Goal: Task Accomplishment & Management: Manage account settings

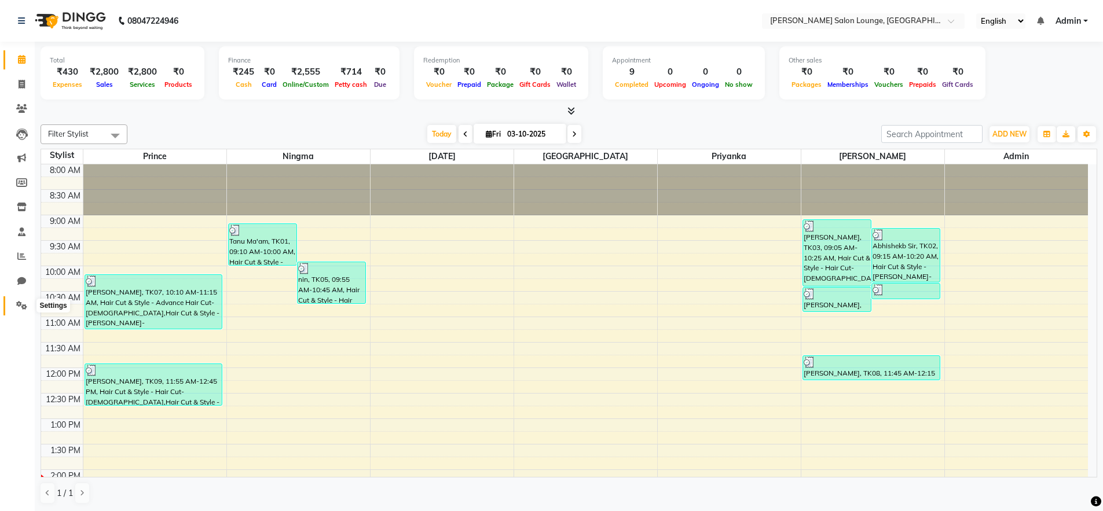
click at [24, 306] on icon at bounding box center [21, 305] width 11 height 9
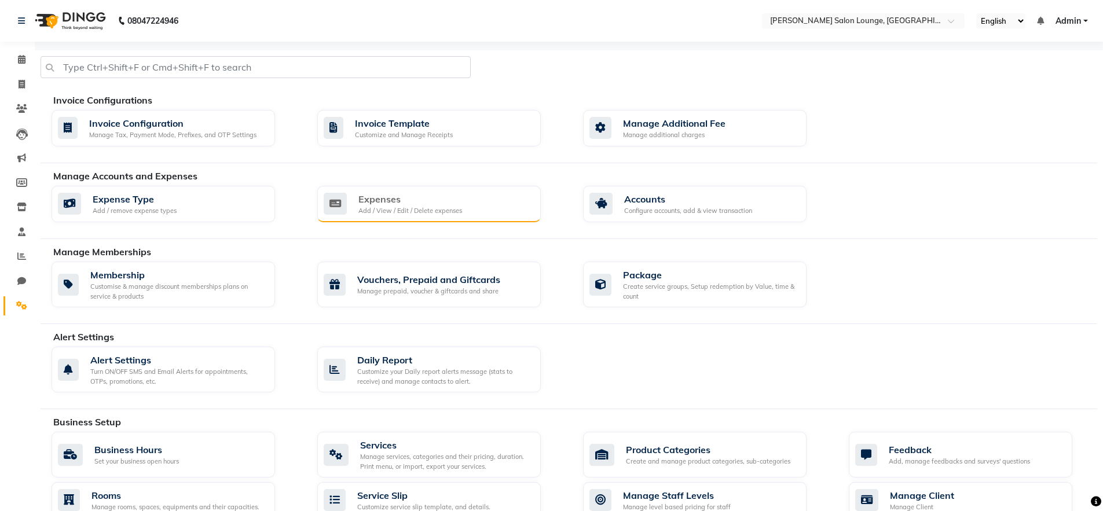
click at [420, 202] on div "Expenses" at bounding box center [410, 199] width 104 height 14
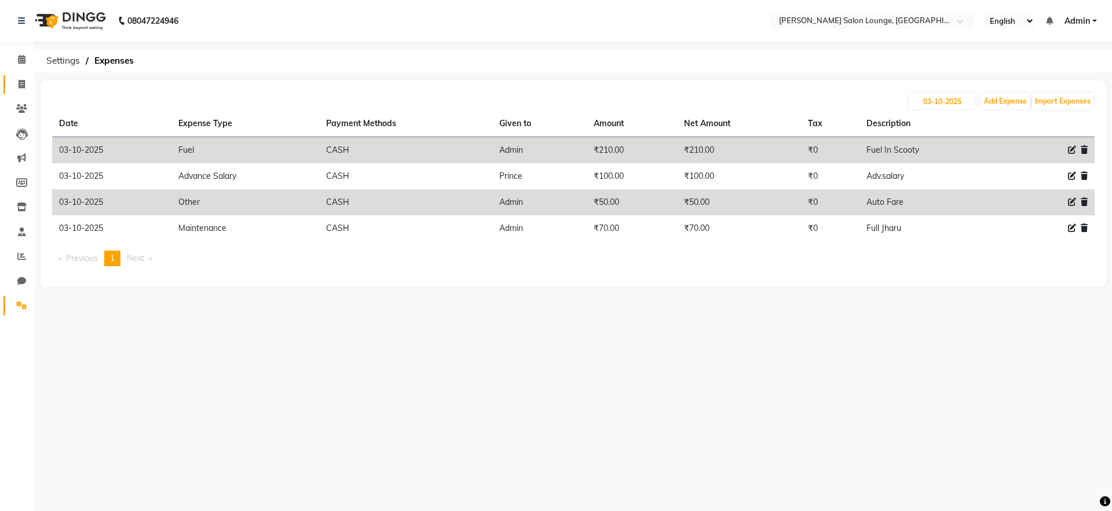
click at [20, 91] on link "Invoice" at bounding box center [17, 84] width 28 height 19
select select "service"
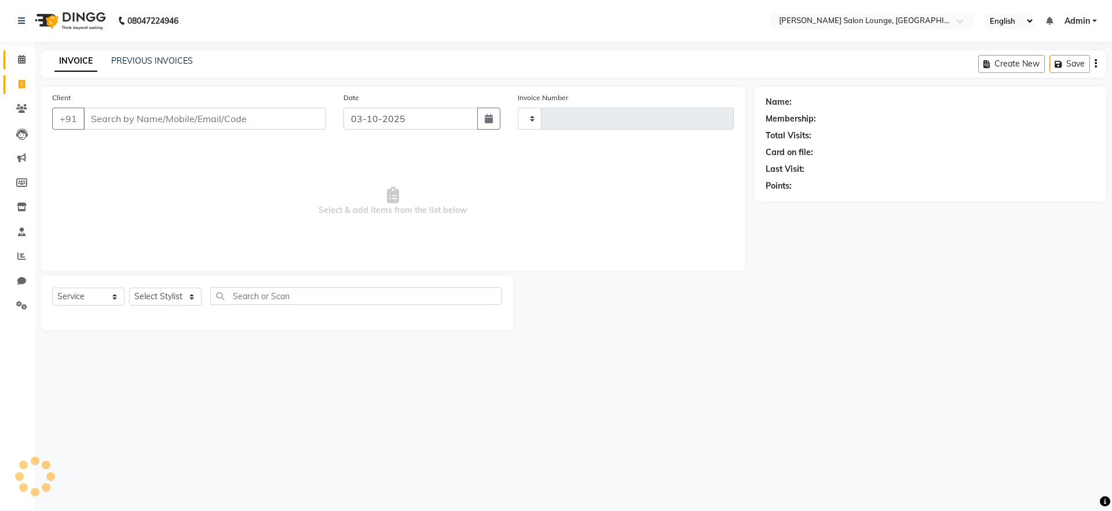
drag, startPoint x: 22, startPoint y: 50, endPoint x: 22, endPoint y: 57, distance: 7.5
click at [23, 50] on link "Calendar" at bounding box center [17, 59] width 28 height 19
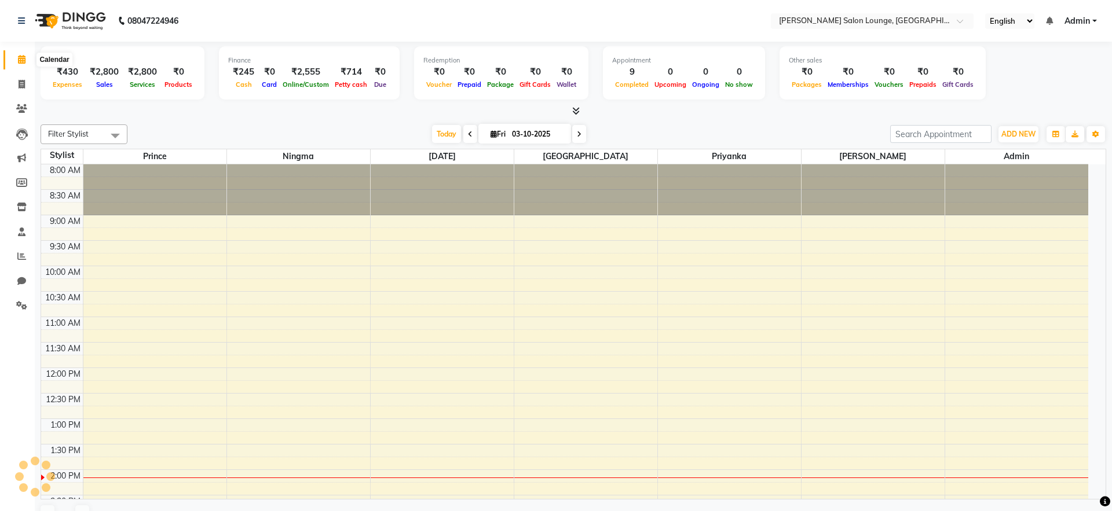
click at [22, 57] on icon at bounding box center [22, 59] width 8 height 9
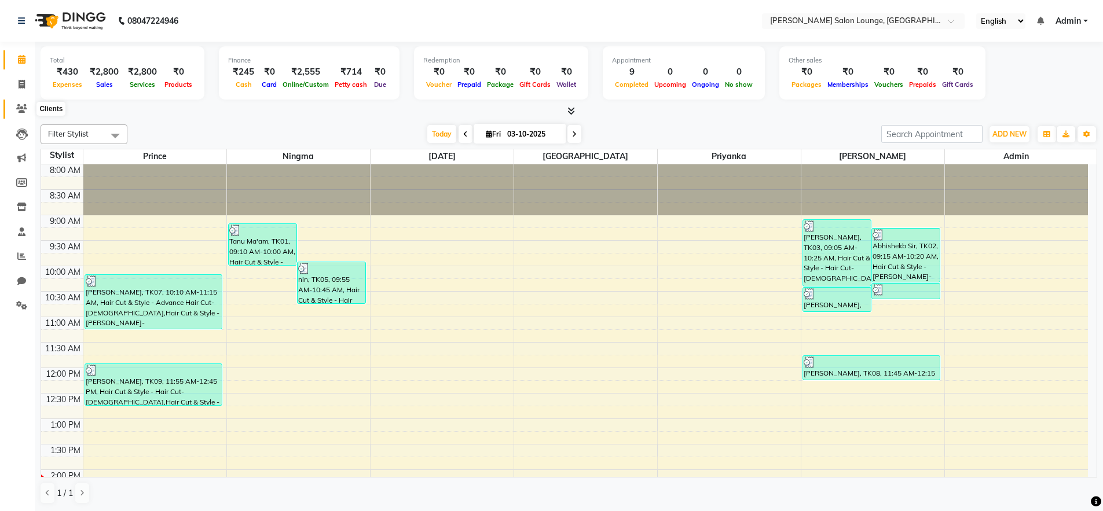
click at [24, 115] on span at bounding box center [22, 109] width 20 height 13
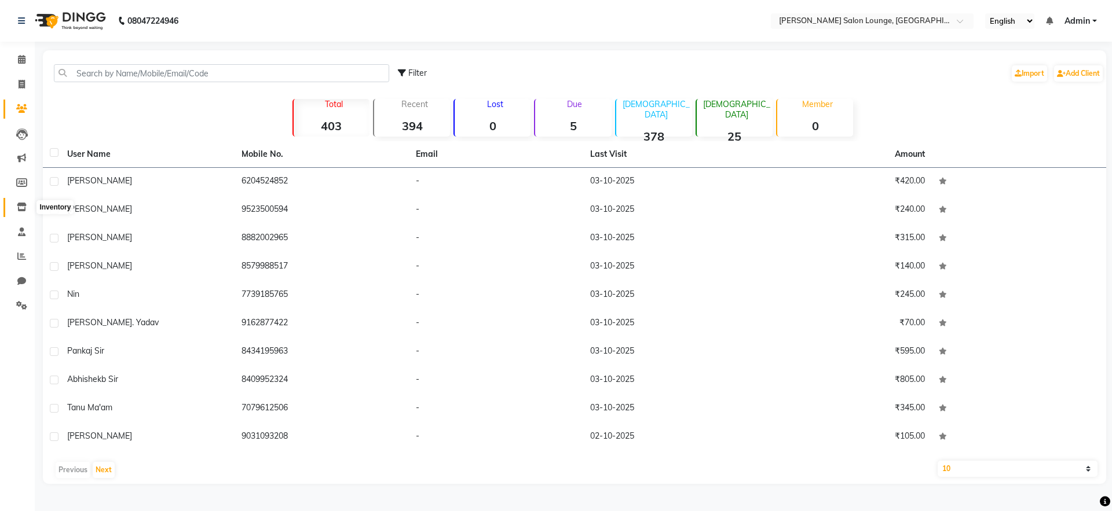
click at [21, 209] on icon at bounding box center [22, 207] width 10 height 9
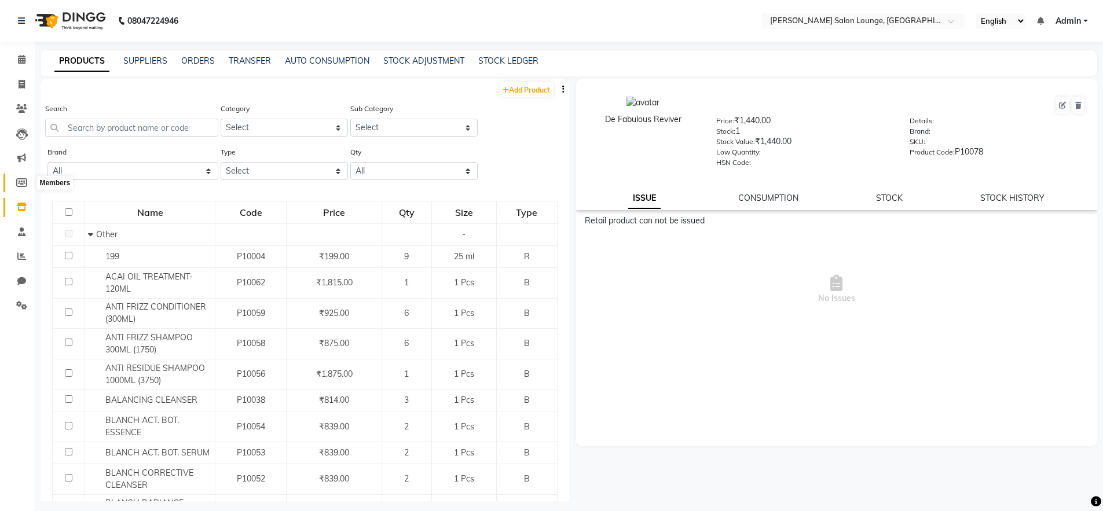
click at [20, 184] on icon at bounding box center [21, 182] width 11 height 9
select select
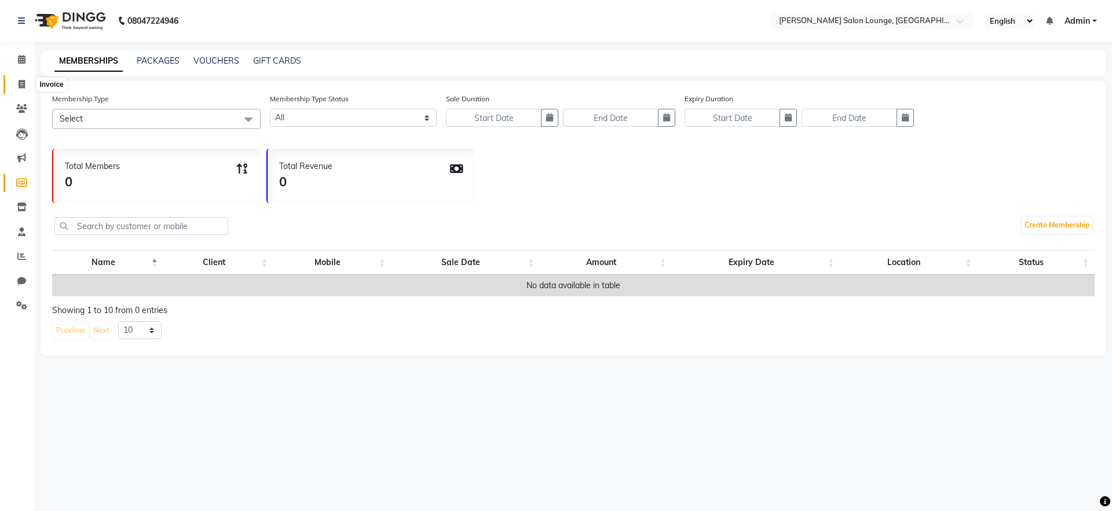
click at [17, 82] on span at bounding box center [22, 84] width 20 height 13
select select "service"
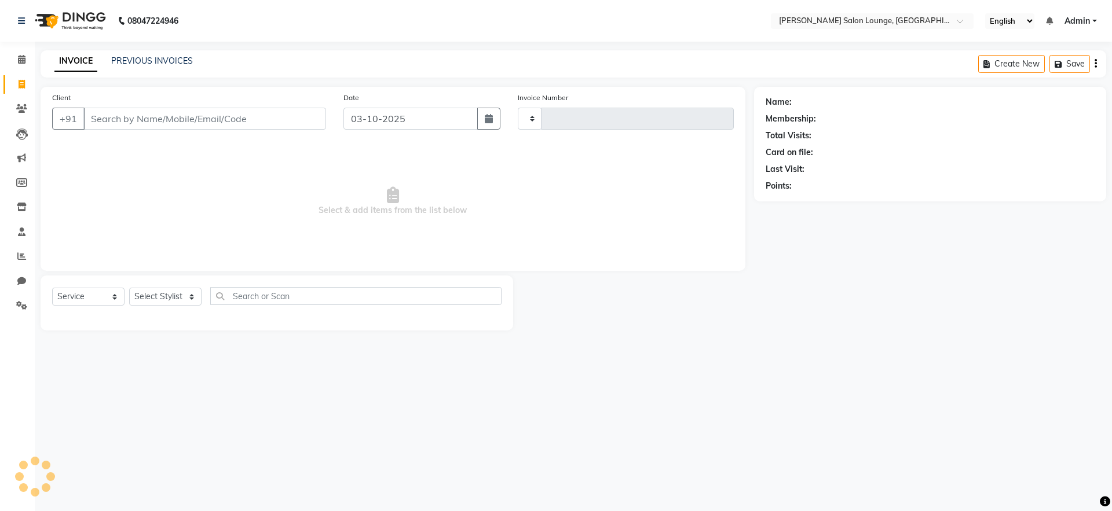
type input "0498"
select select "8909"
click at [20, 113] on span at bounding box center [22, 109] width 20 height 13
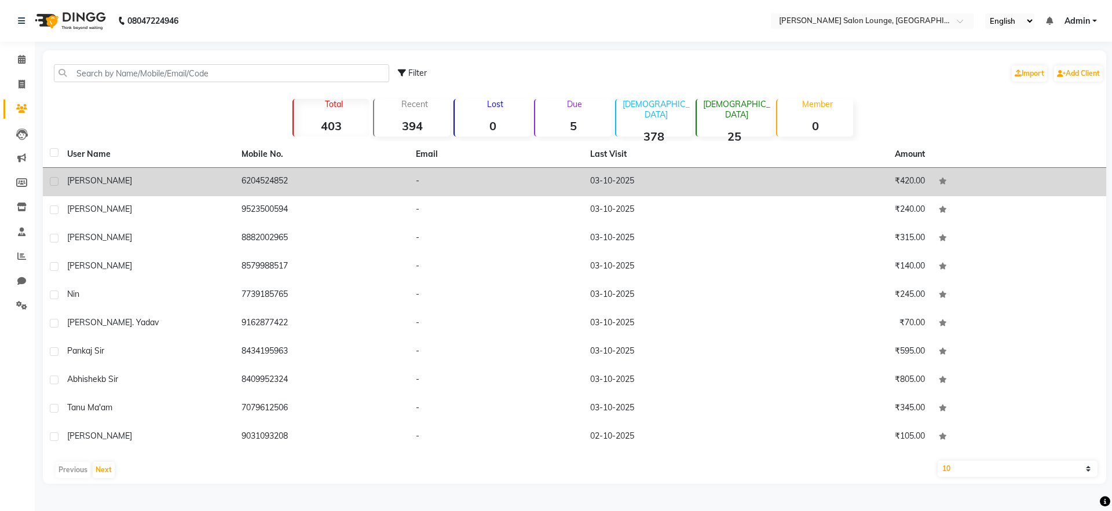
click at [751, 175] on td "03-10-2025" at bounding box center [670, 182] width 174 height 28
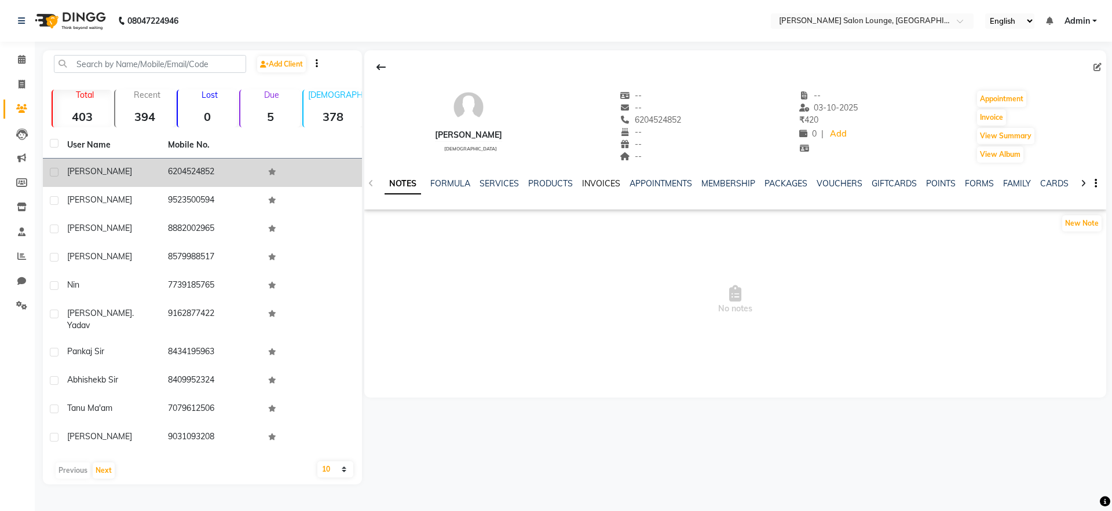
click at [599, 186] on link "INVOICES" at bounding box center [601, 183] width 38 height 10
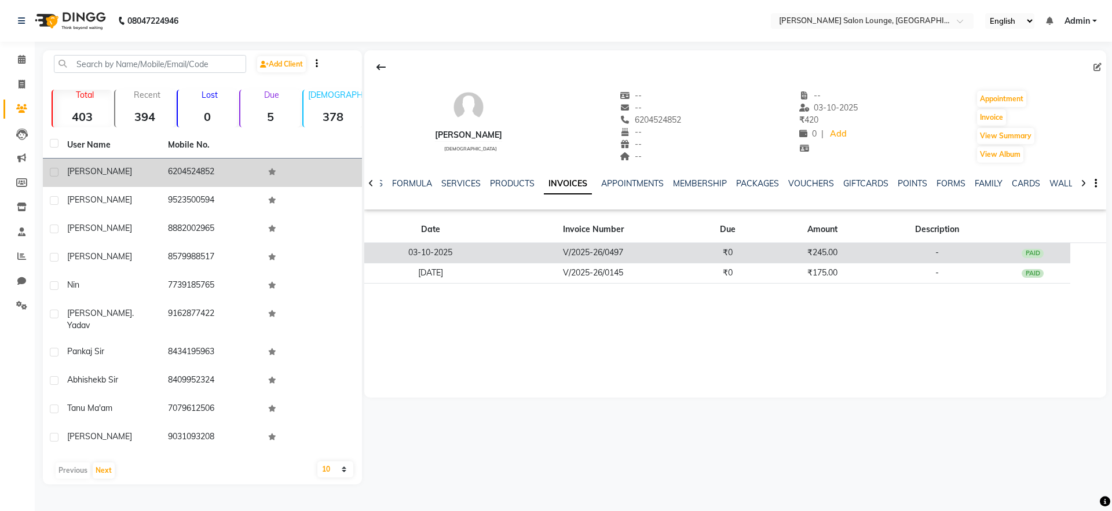
click at [885, 261] on td "-" at bounding box center [937, 253] width 116 height 20
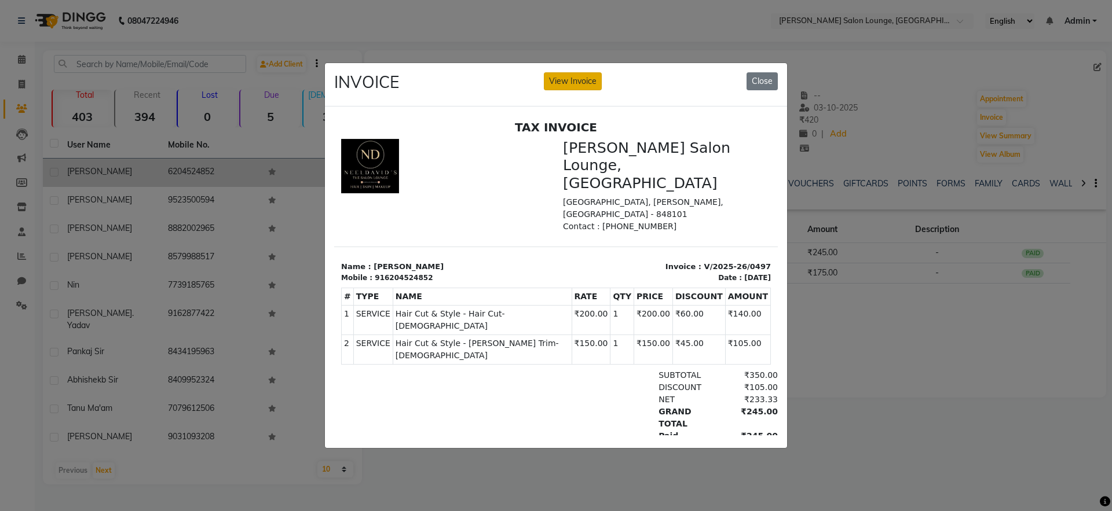
click at [589, 78] on button "View Invoice" at bounding box center [573, 81] width 58 height 18
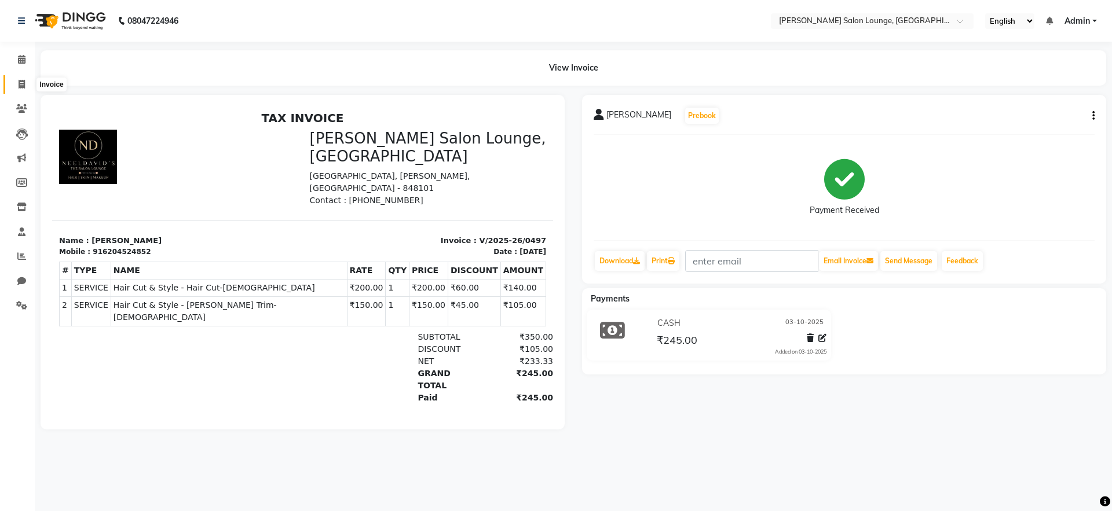
click at [19, 86] on icon at bounding box center [22, 84] width 6 height 9
select select "service"
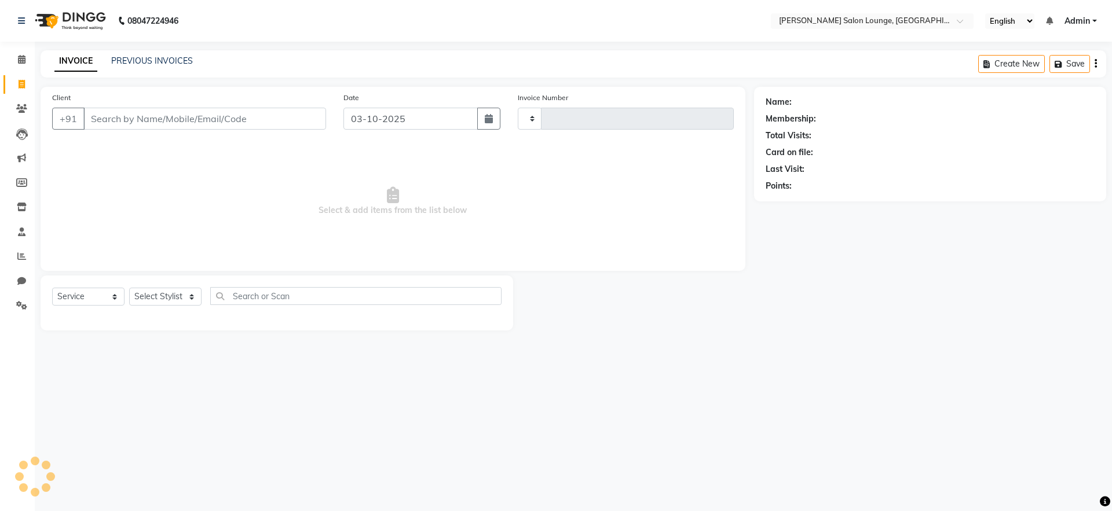
type input "0498"
select select "8909"
click at [22, 65] on span at bounding box center [22, 59] width 20 height 13
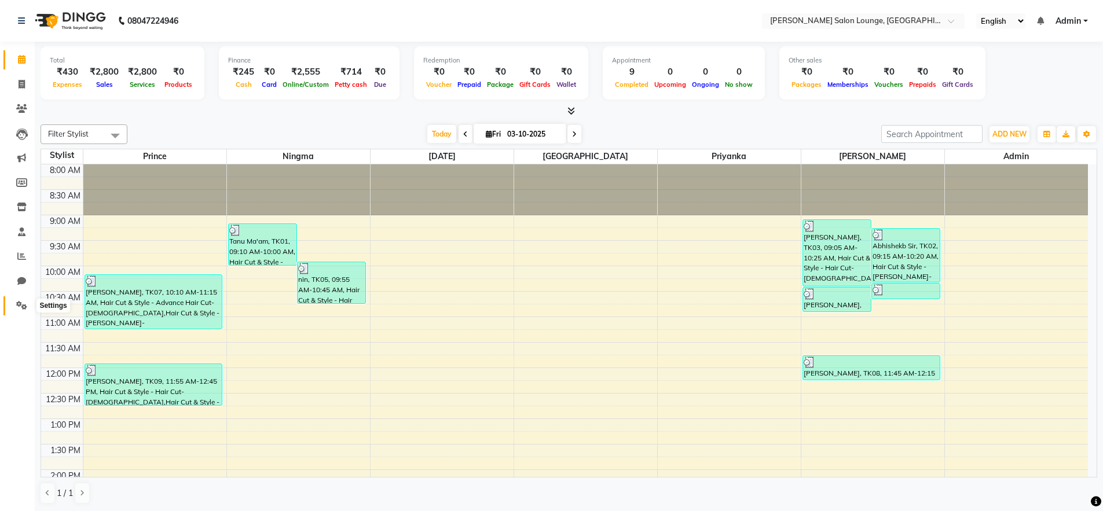
click at [17, 307] on icon at bounding box center [21, 305] width 11 height 9
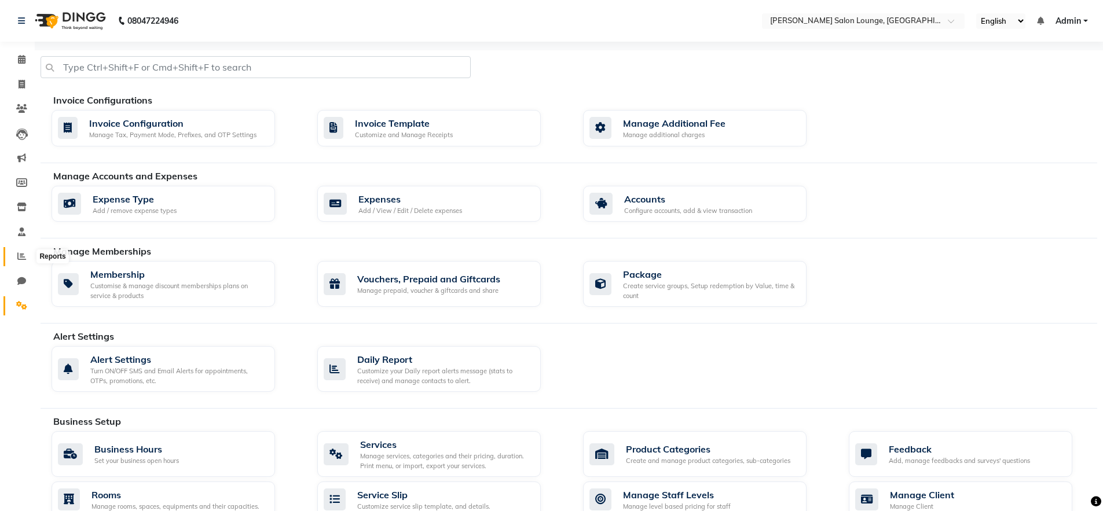
click at [17, 257] on icon at bounding box center [21, 256] width 9 height 9
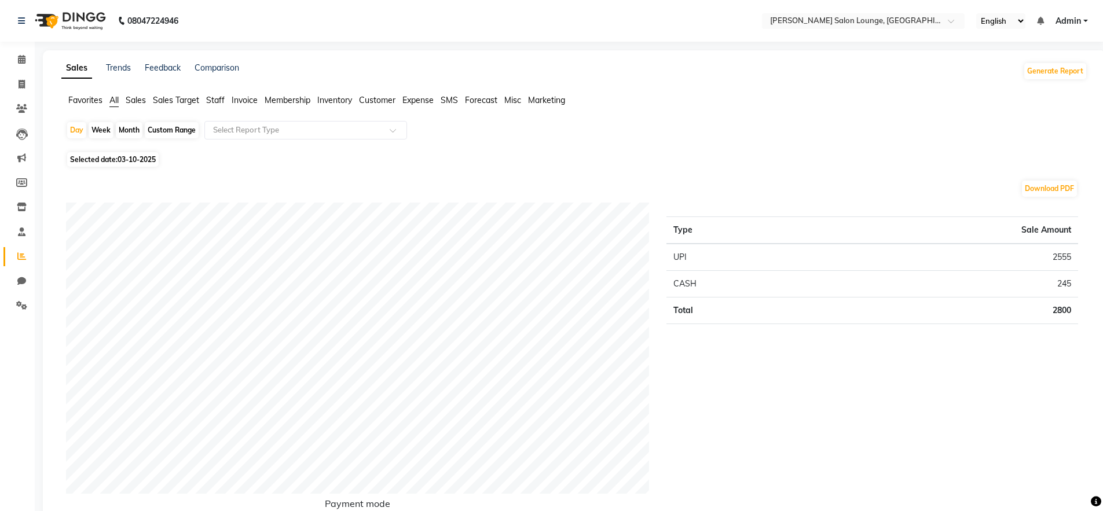
click at [145, 158] on span "03-10-2025" at bounding box center [137, 159] width 38 height 9
select select "10"
select select "2025"
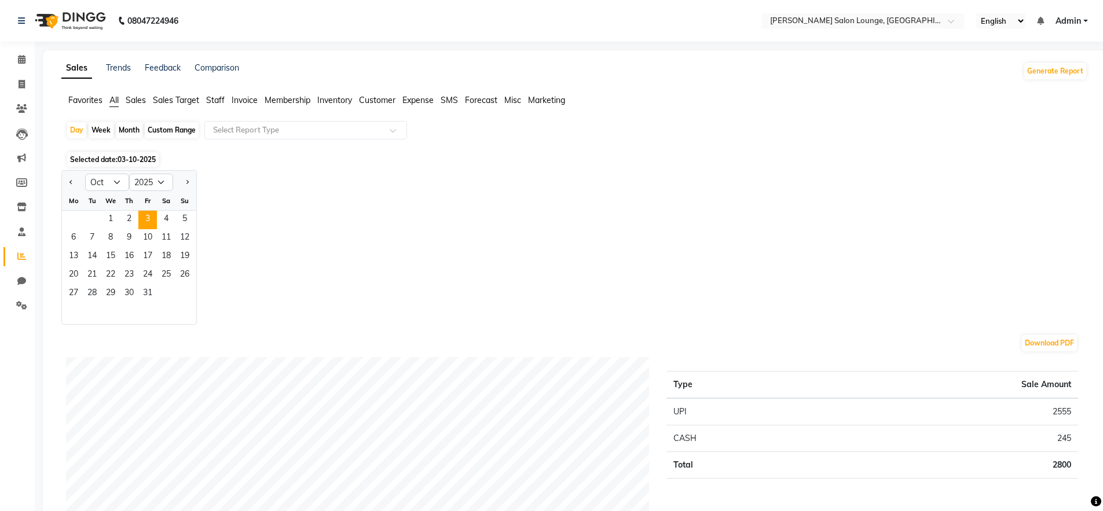
click at [136, 134] on div "Month" at bounding box center [129, 130] width 27 height 16
select select "10"
select select "2025"
click at [111, 222] on span "1" at bounding box center [110, 220] width 19 height 19
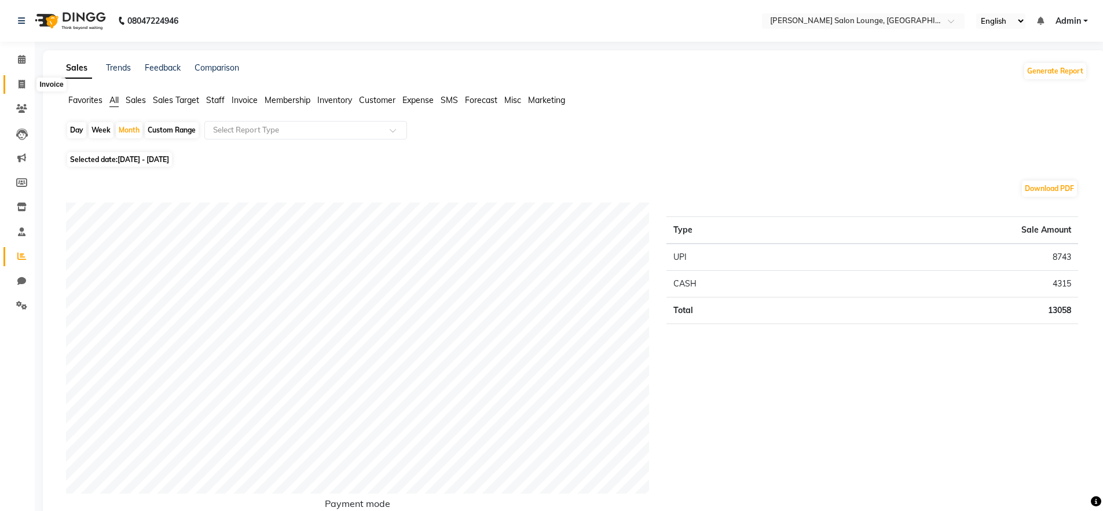
click at [19, 84] on icon at bounding box center [22, 84] width 6 height 9
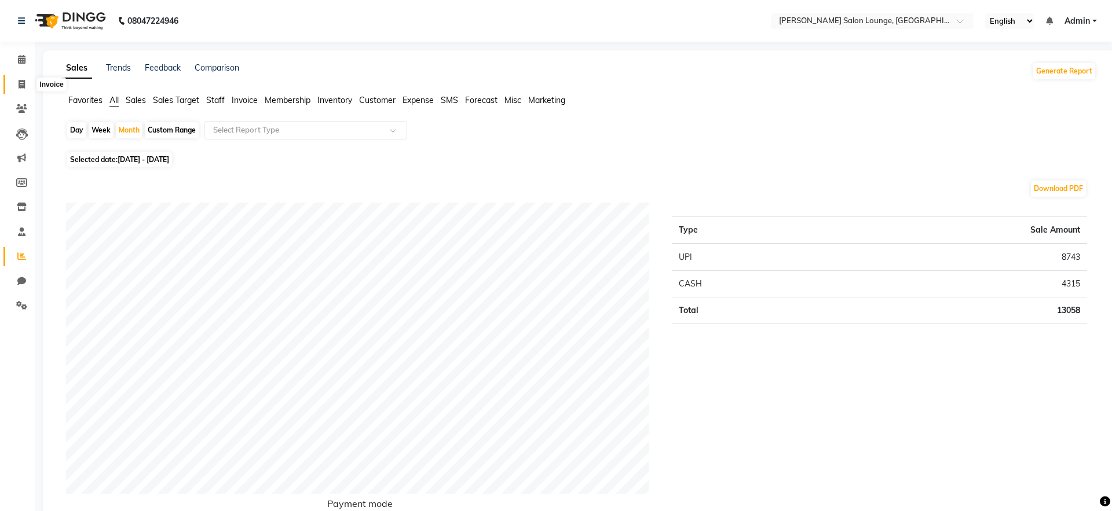
select select "service"
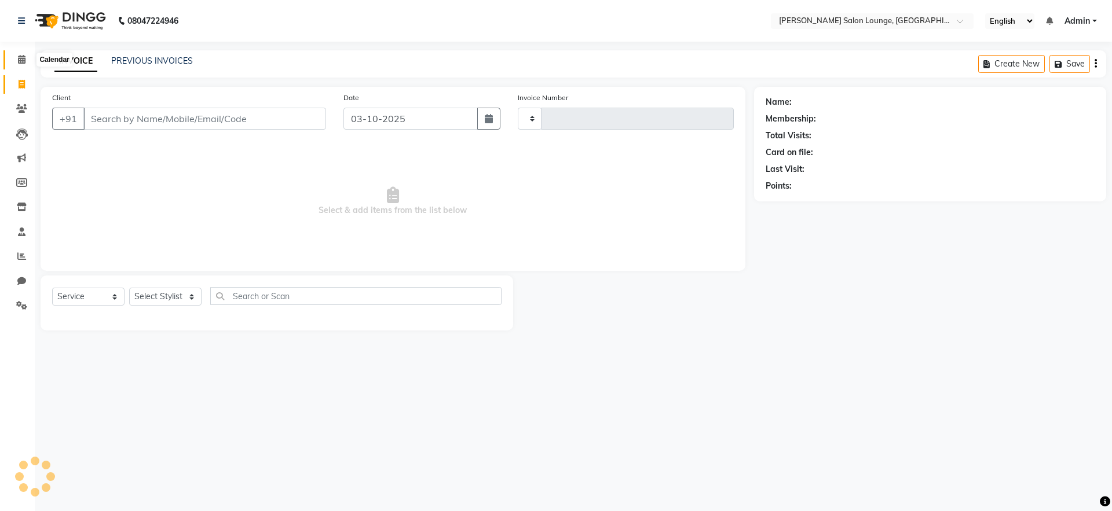
click at [20, 61] on icon at bounding box center [22, 59] width 8 height 9
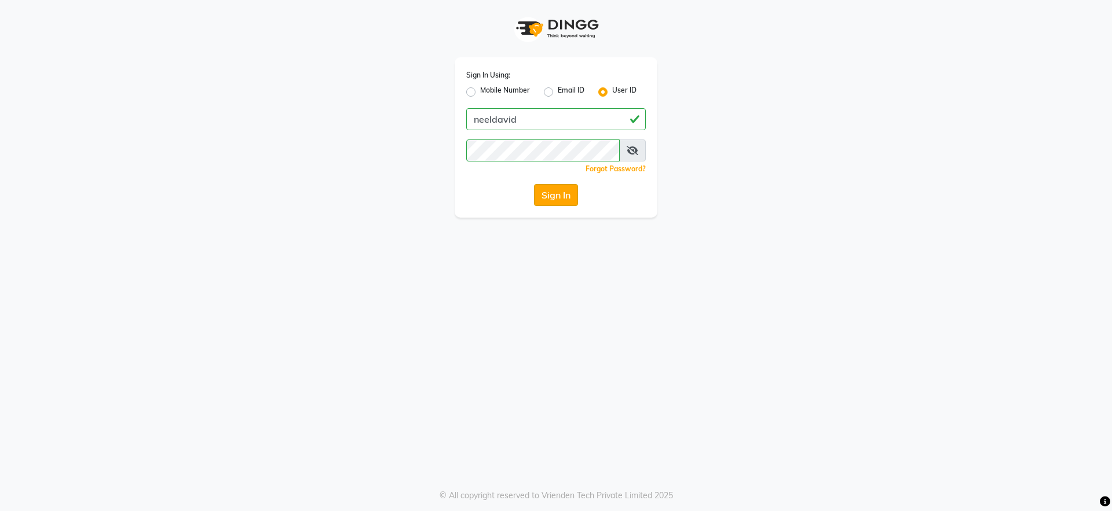
click at [544, 199] on button "Sign In" at bounding box center [556, 195] width 44 height 22
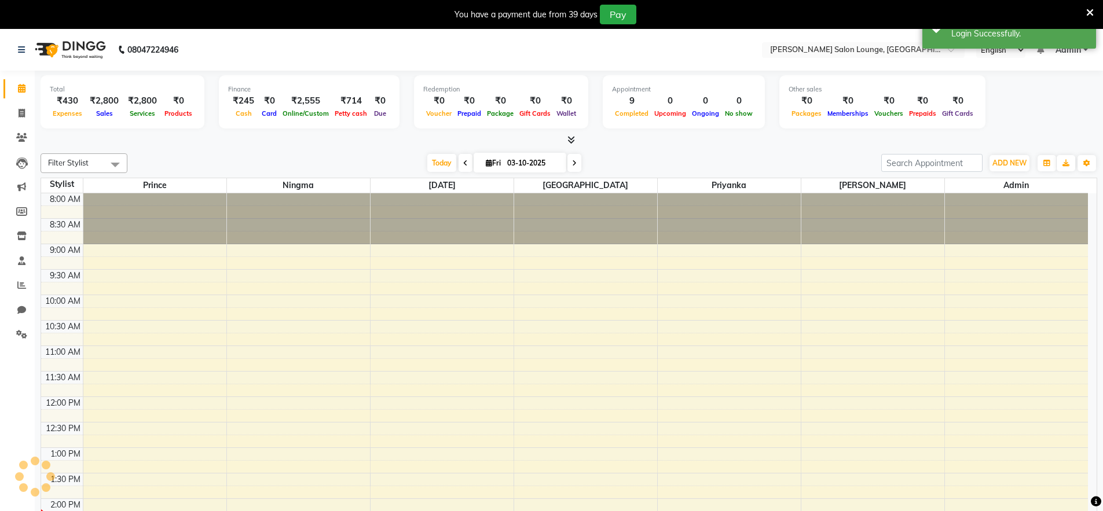
select select "en"
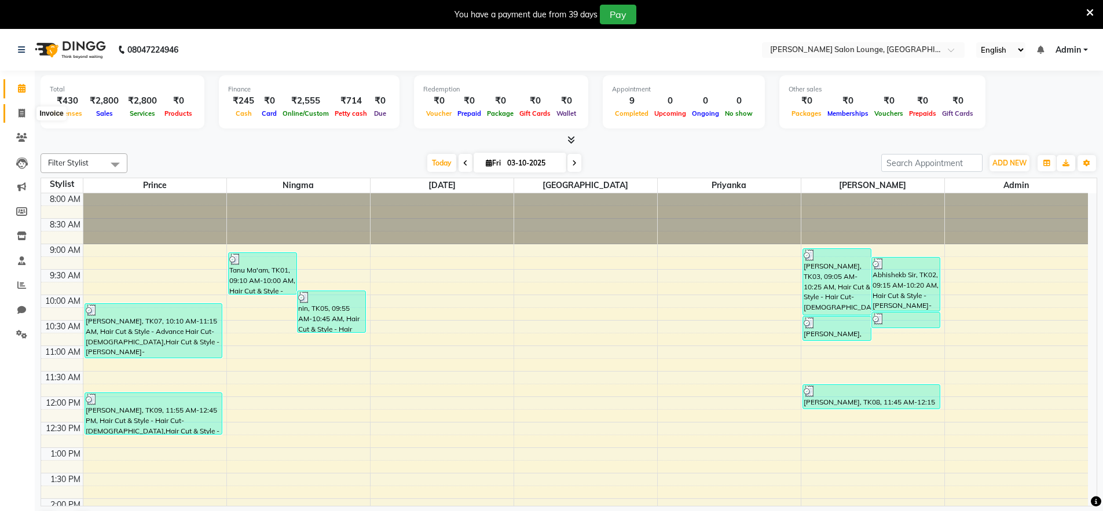
click at [19, 109] on icon at bounding box center [22, 113] width 6 height 9
select select "service"
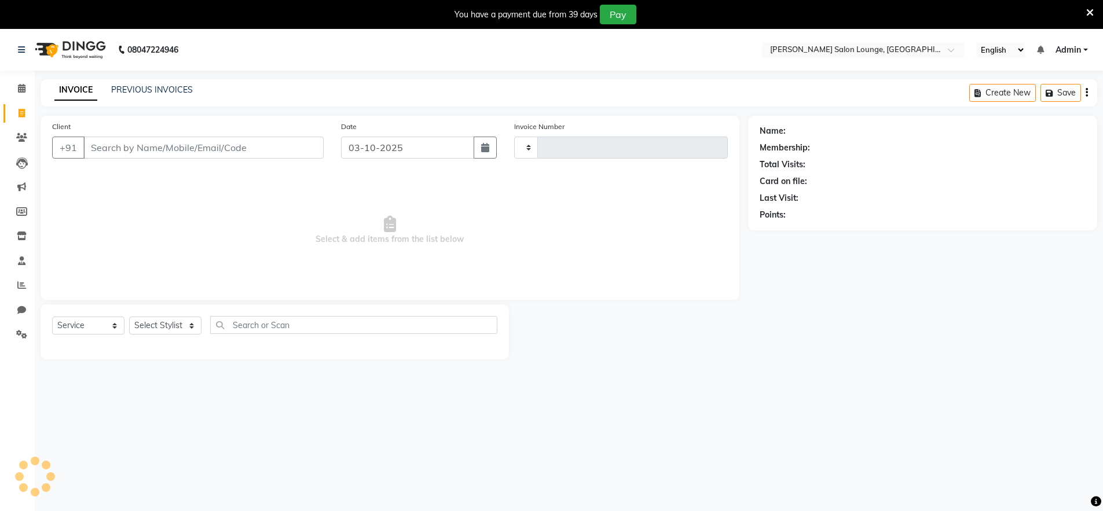
type input "0498"
select select "8909"
click at [160, 155] on input "Client" at bounding box center [203, 148] width 240 height 22
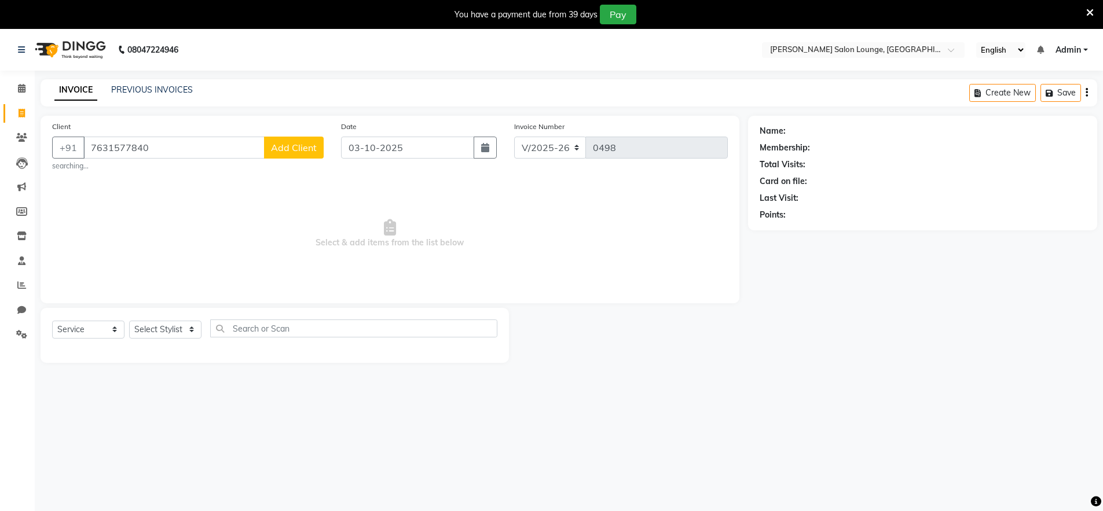
type input "7631577840"
click at [306, 144] on span "Add Client" at bounding box center [294, 148] width 46 height 12
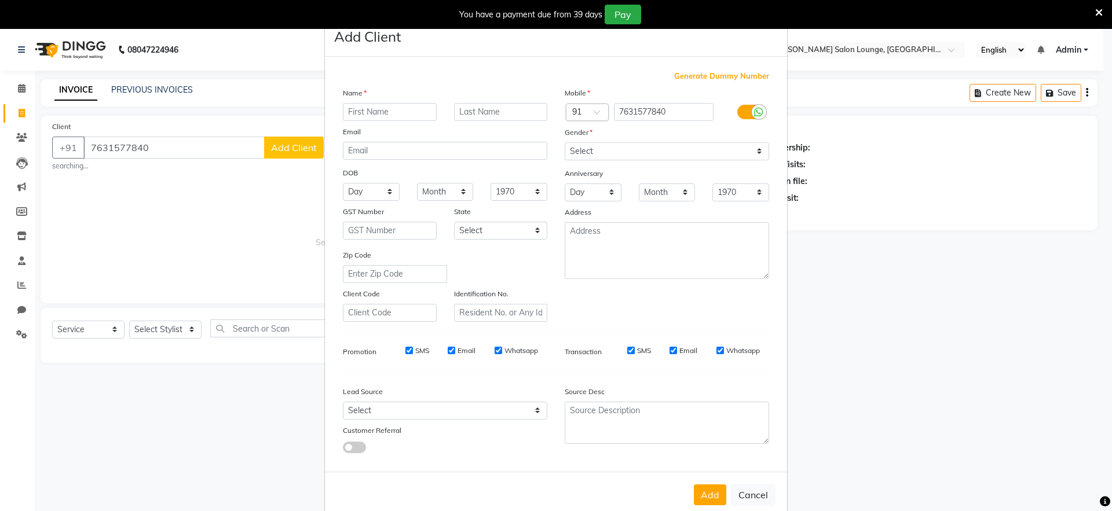
click at [378, 117] on input "text" at bounding box center [390, 112] width 94 height 18
type input "[PERSON_NAME]"
click at [658, 151] on select "Select [DEMOGRAPHIC_DATA] [DEMOGRAPHIC_DATA] Other Prefer Not To Say" at bounding box center [667, 151] width 204 height 18
select select "[DEMOGRAPHIC_DATA]"
click at [565, 142] on select "Select [DEMOGRAPHIC_DATA] [DEMOGRAPHIC_DATA] Other Prefer Not To Say" at bounding box center [667, 151] width 204 height 18
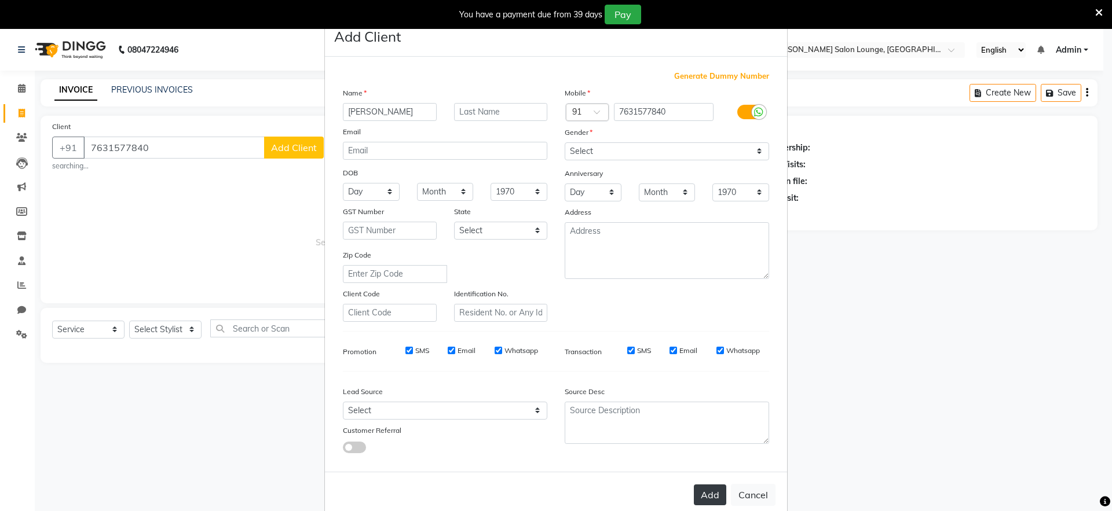
click at [714, 497] on button "Add" at bounding box center [710, 495] width 32 height 21
select select
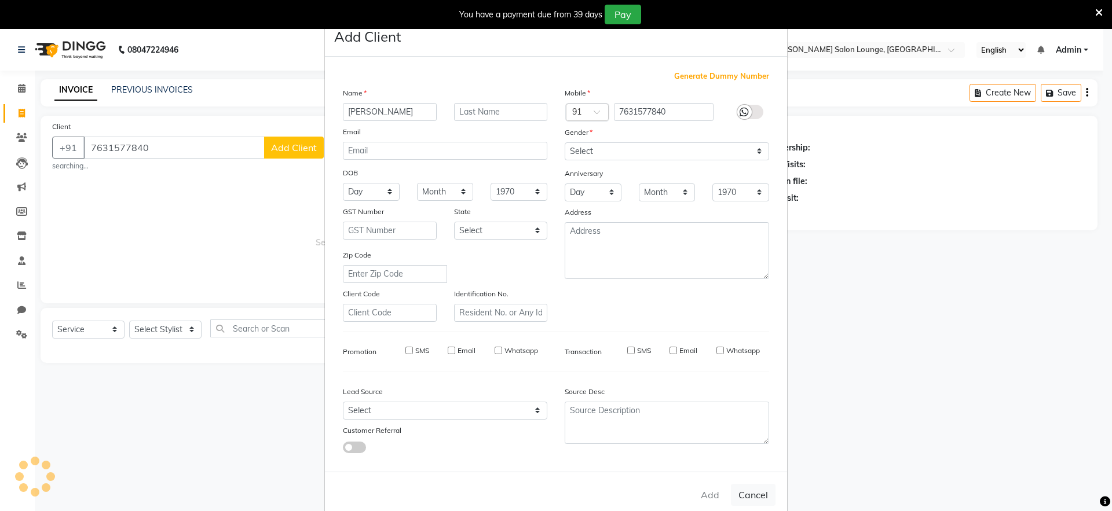
select select
checkbox input "false"
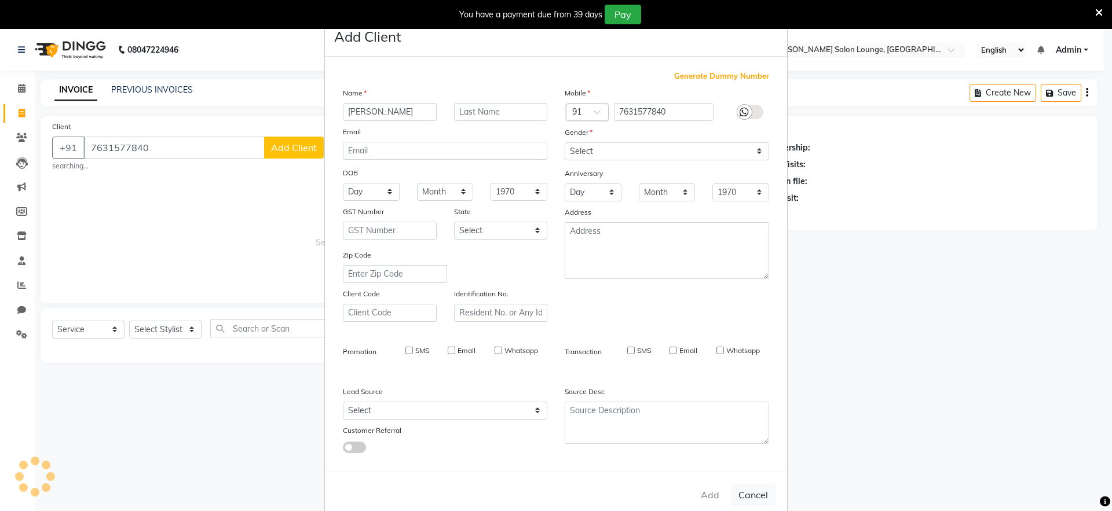
checkbox input "false"
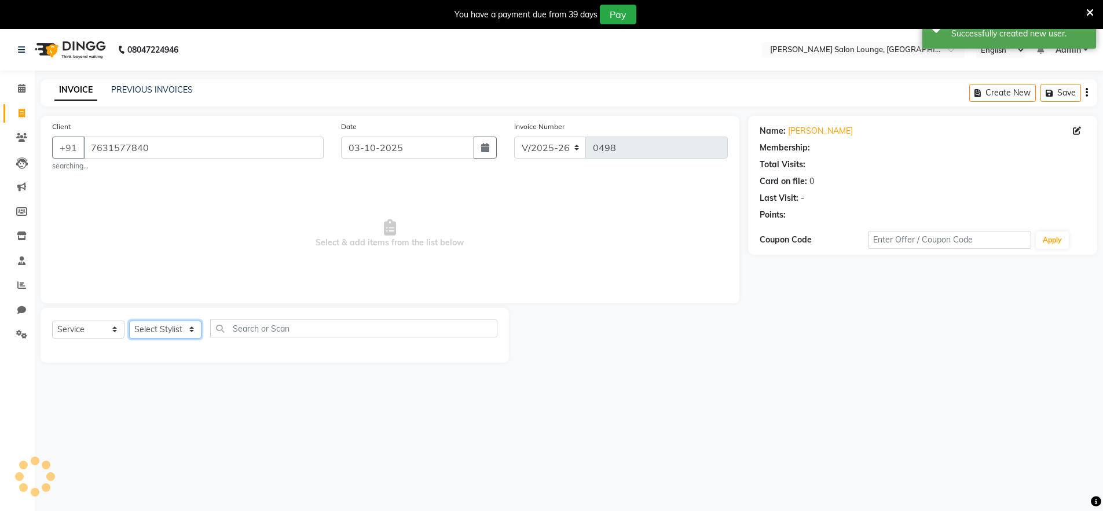
click at [188, 330] on select "Select Stylist [PERSON_NAME] Admin Ningma [PERSON_NAME] [PERSON_NAME][DATE]" at bounding box center [165, 330] width 72 height 18
select select "91731"
click at [129, 321] on select "Select Stylist [PERSON_NAME] Admin Ningma [PERSON_NAME] [PERSON_NAME][DATE]" at bounding box center [165, 330] width 72 height 18
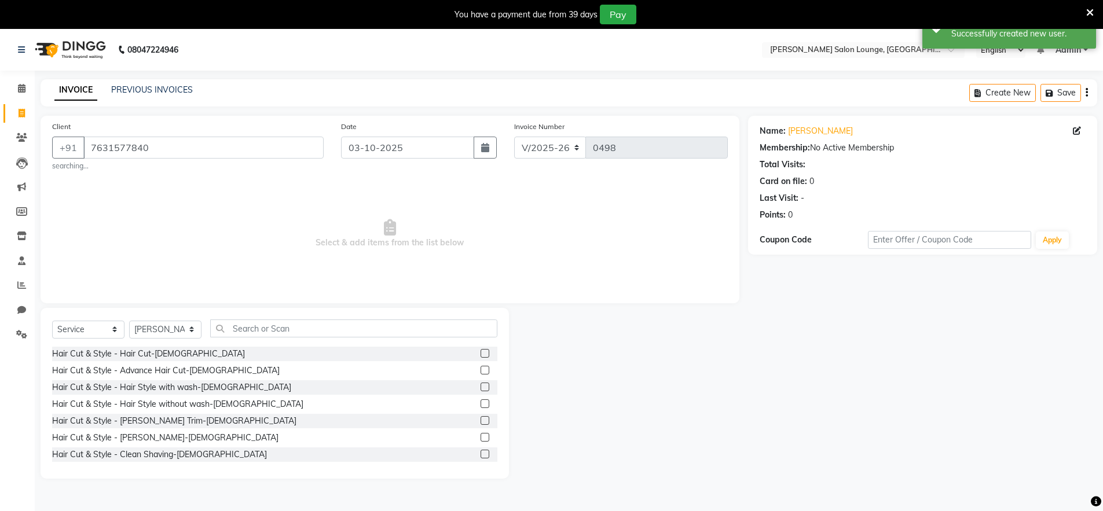
click at [481, 352] on label at bounding box center [485, 353] width 9 height 9
click at [481, 352] on input "checkbox" at bounding box center [485, 354] width 8 height 8
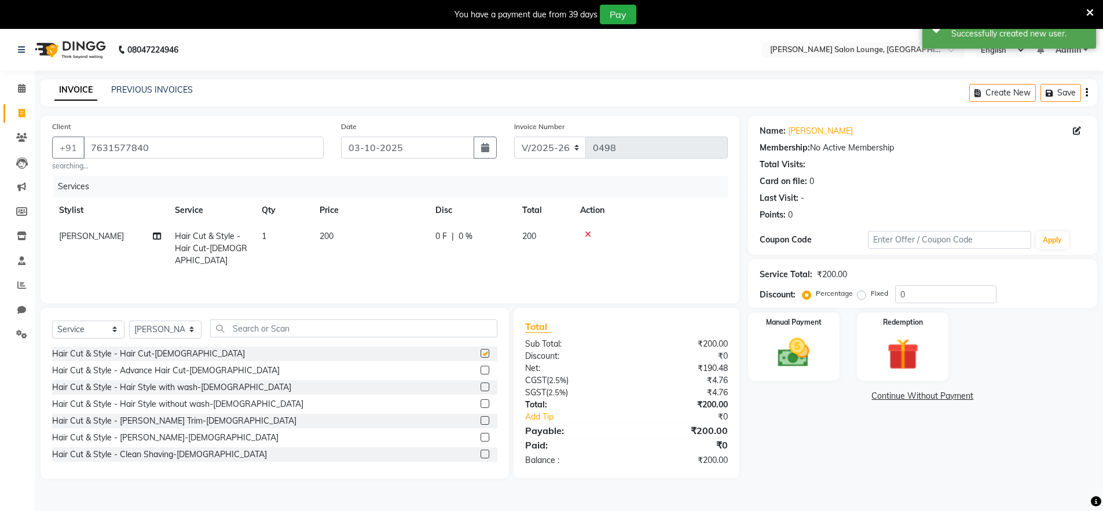
checkbox input "false"
click at [481, 440] on label at bounding box center [485, 437] width 9 height 9
click at [481, 440] on input "checkbox" at bounding box center [485, 438] width 8 height 8
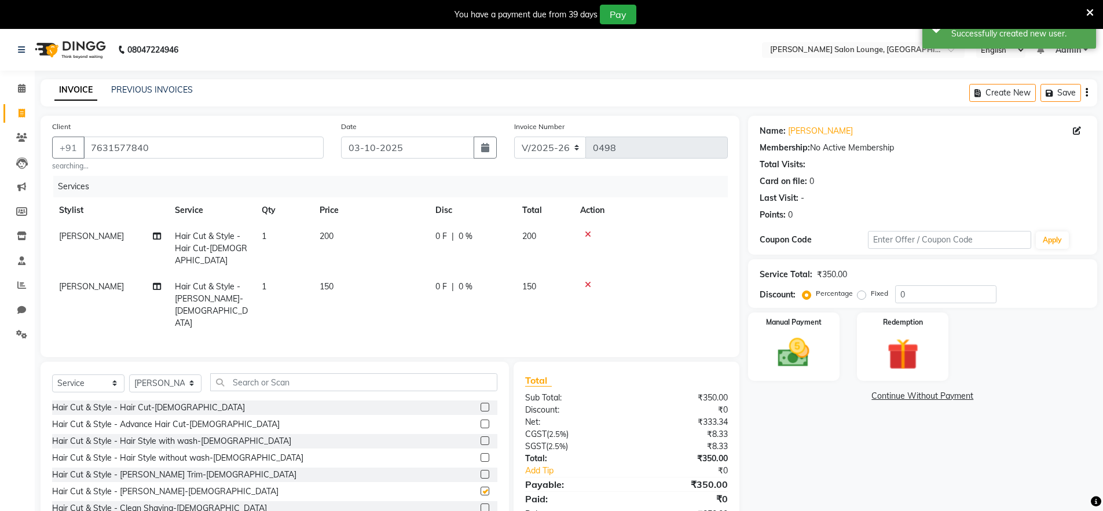
checkbox input "false"
click at [898, 297] on input "0" at bounding box center [945, 295] width 101 height 18
type input "30"
click at [807, 360] on img at bounding box center [793, 353] width 53 height 38
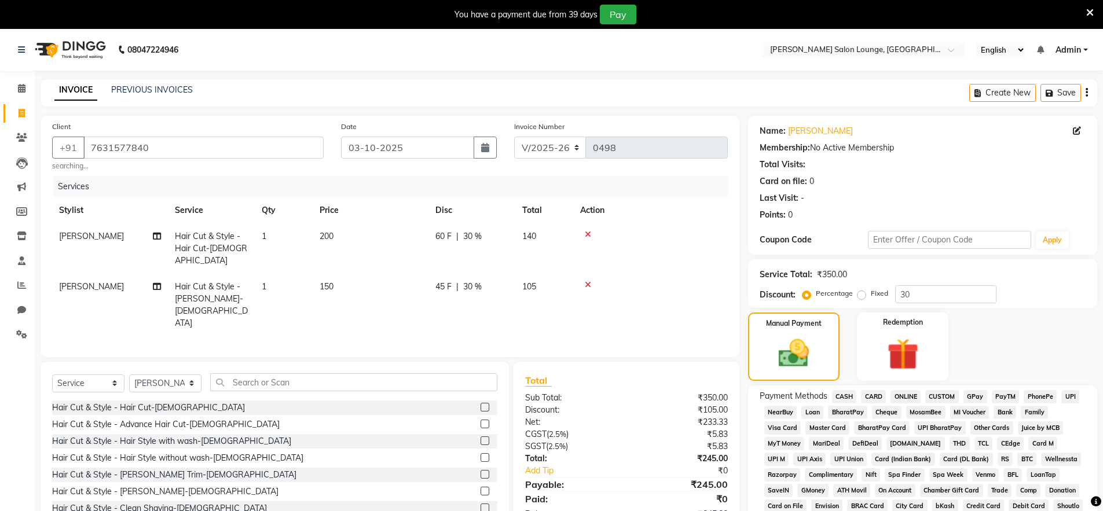
scroll to position [219, 0]
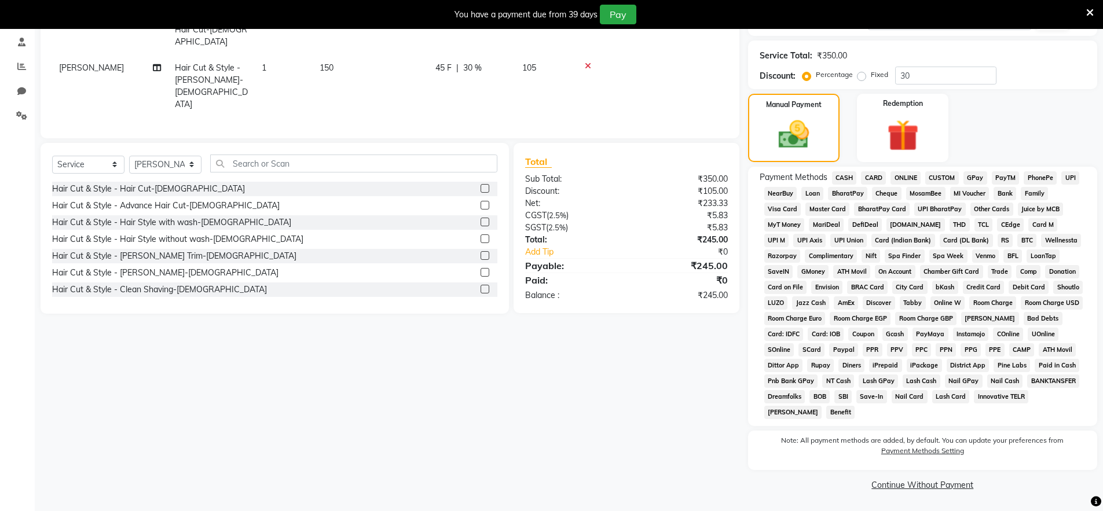
click at [1068, 174] on span "UPI" at bounding box center [1071, 177] width 18 height 13
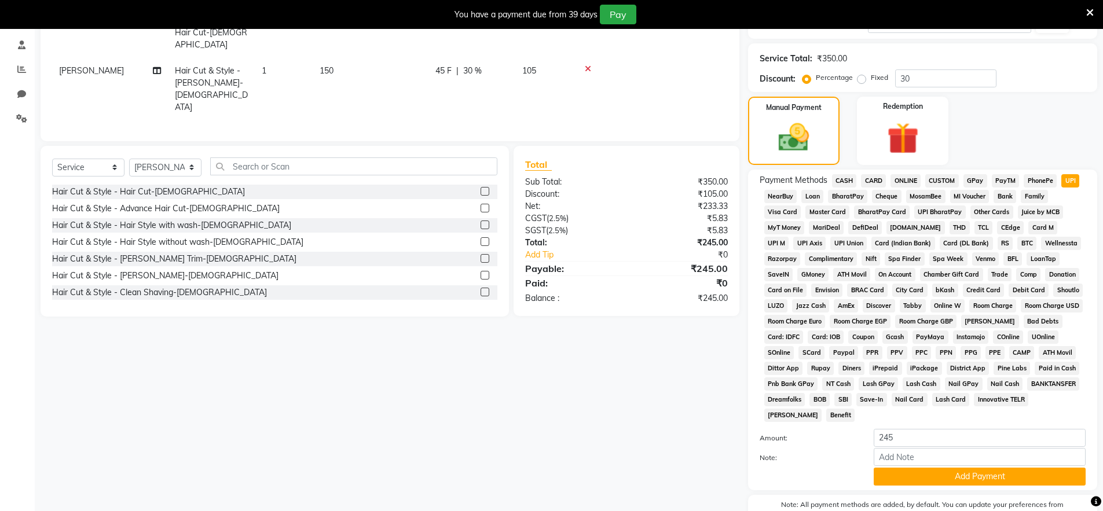
scroll to position [204, 0]
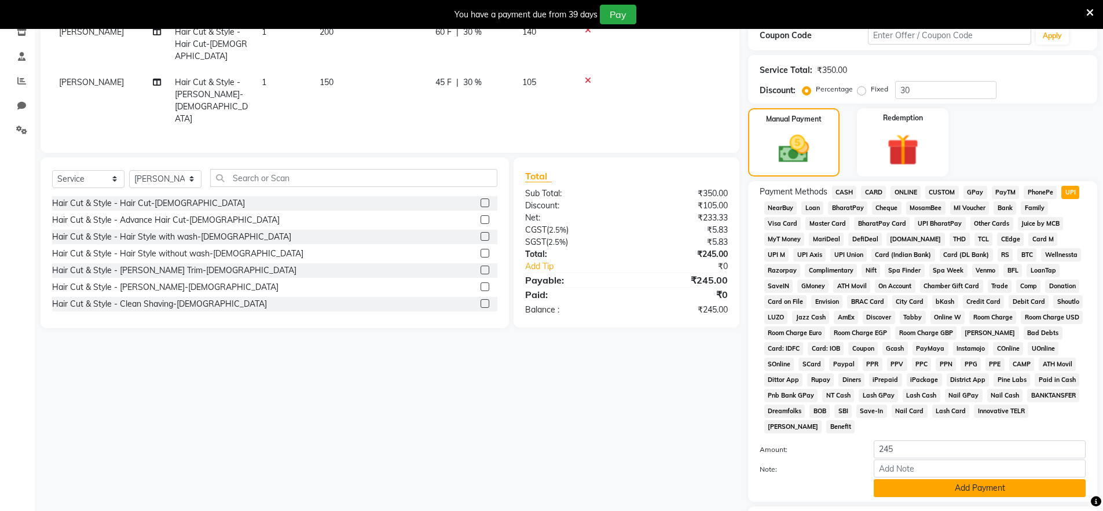
click at [980, 489] on button "Add Payment" at bounding box center [980, 489] width 212 height 18
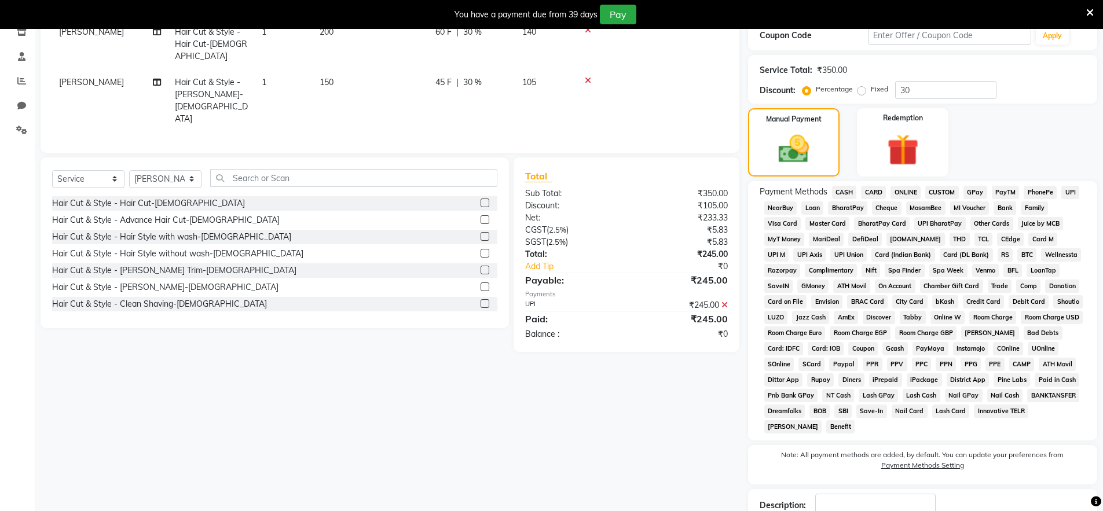
scroll to position [284, 0]
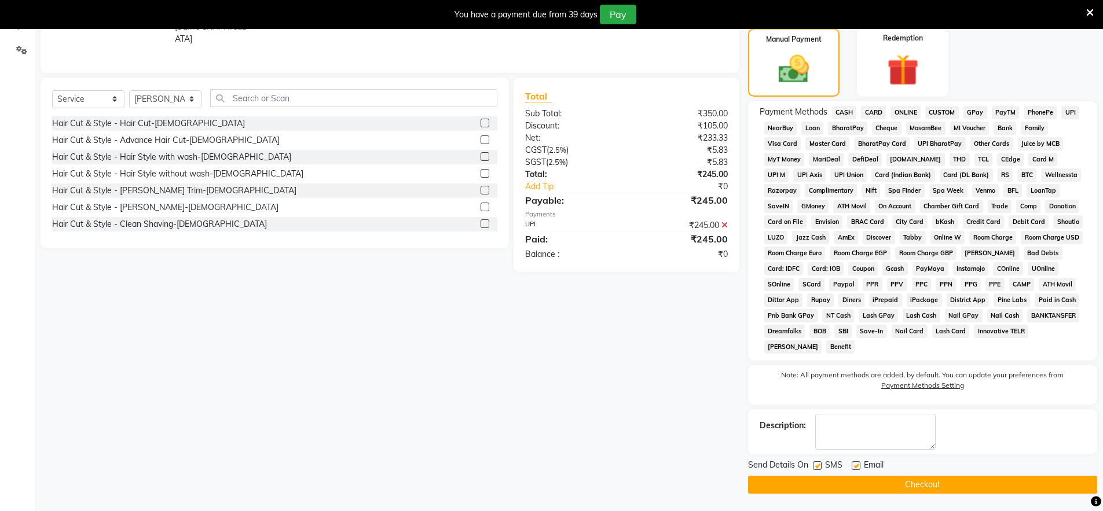
click at [1040, 483] on button "Checkout" at bounding box center [922, 485] width 349 height 18
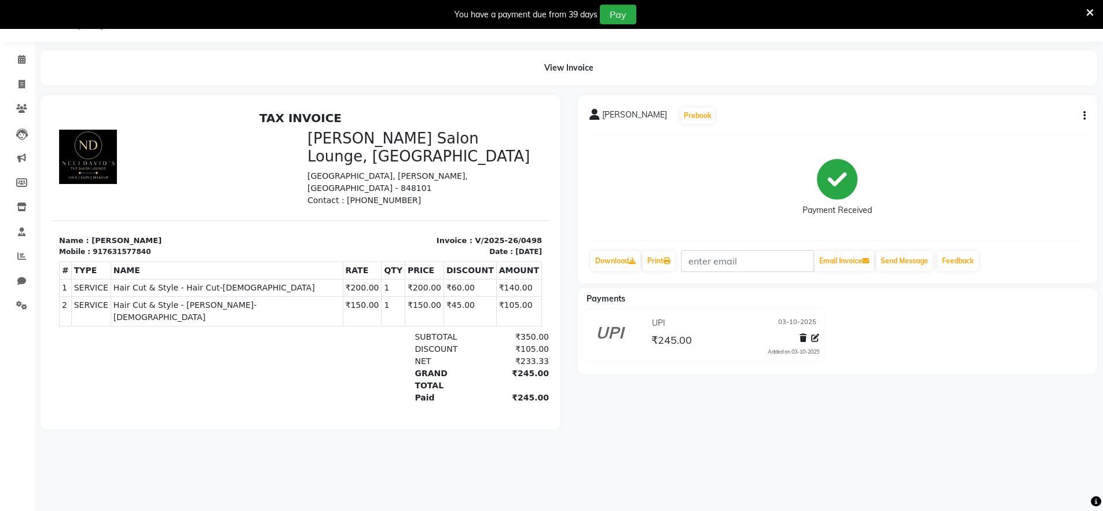
click at [1092, 13] on icon at bounding box center [1090, 13] width 8 height 10
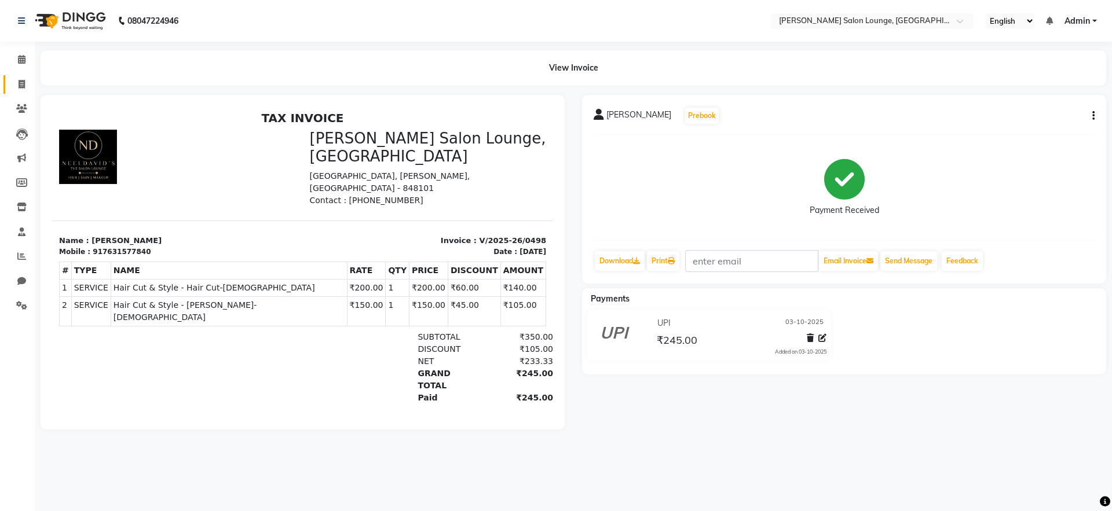
click at [23, 83] on icon at bounding box center [22, 84] width 6 height 9
select select "service"
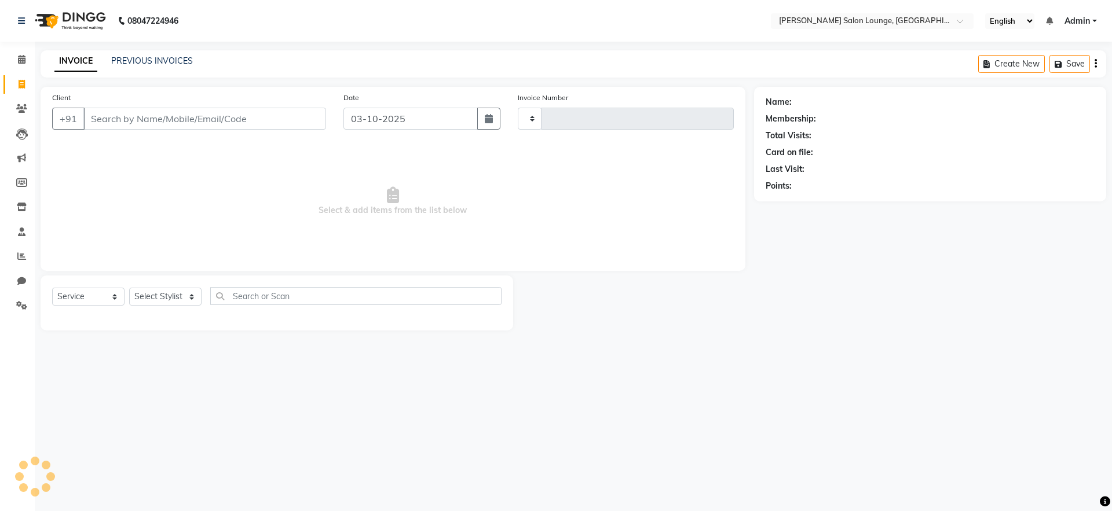
type input "0499"
select select "8909"
click at [19, 65] on span at bounding box center [22, 59] width 20 height 13
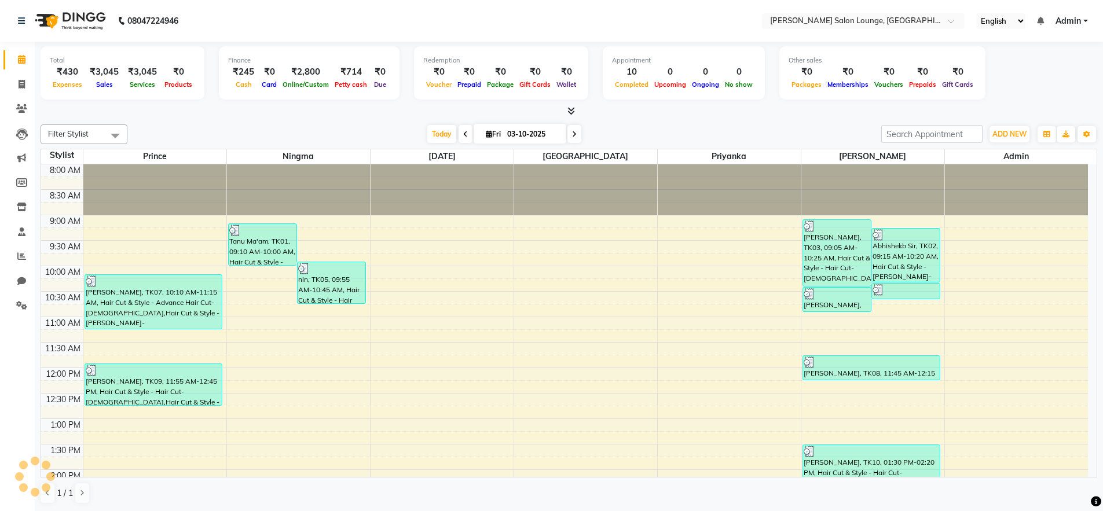
click at [190, 128] on div "[DATE] [DATE]" at bounding box center [504, 134] width 742 height 17
click at [12, 86] on span at bounding box center [22, 84] width 20 height 13
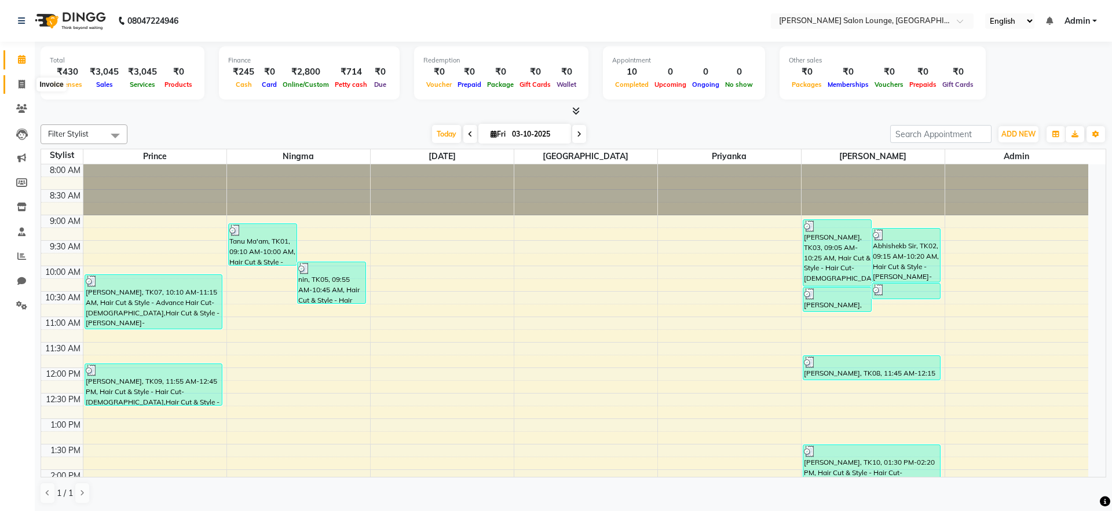
select select "service"
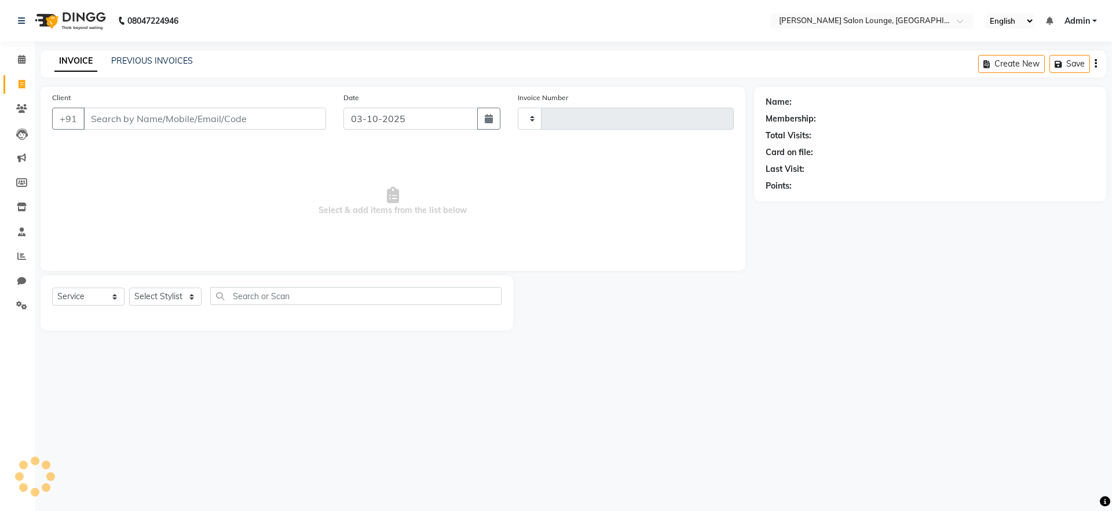
type input "0499"
select select "8909"
click at [209, 125] on input "Client" at bounding box center [204, 119] width 243 height 22
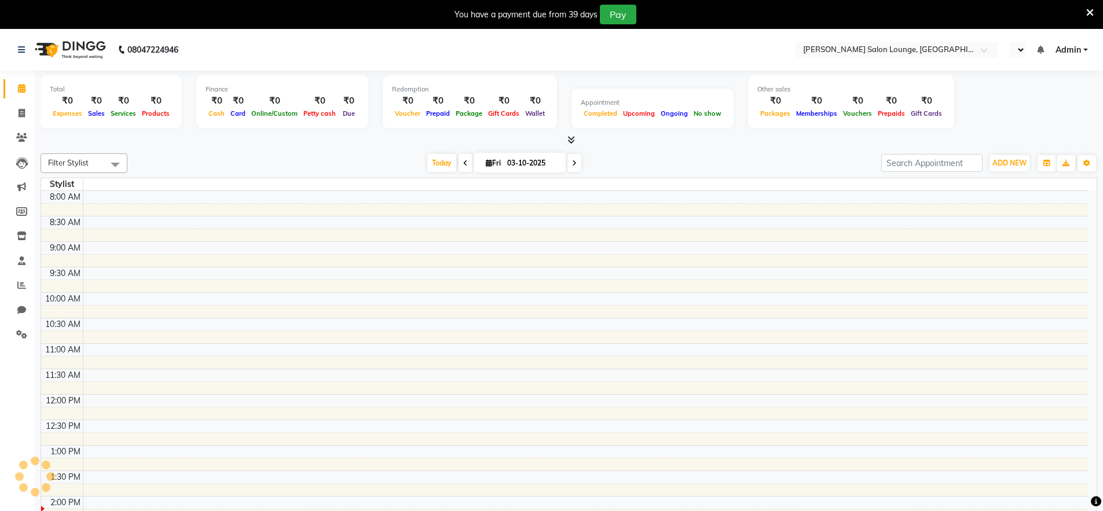
select select "en"
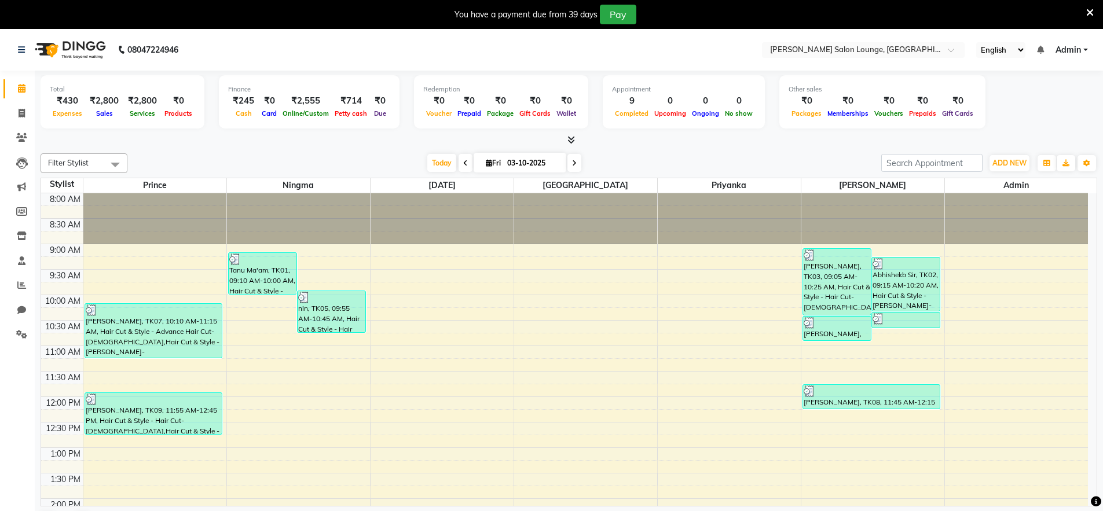
click at [1091, 14] on icon at bounding box center [1090, 13] width 8 height 10
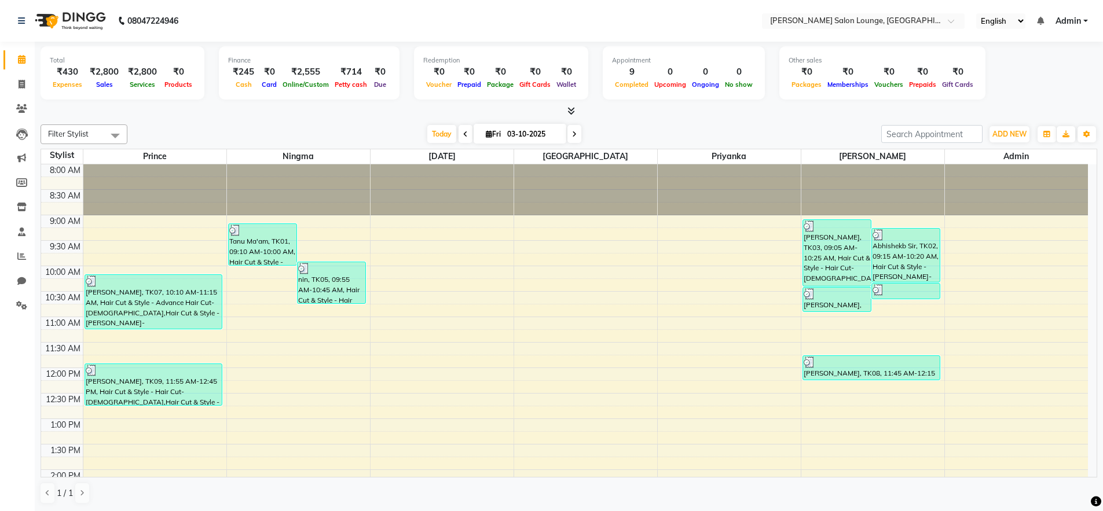
click at [1086, 23] on link "Admin" at bounding box center [1072, 21] width 32 height 12
click at [1038, 85] on link "Sign out" at bounding box center [1029, 80] width 106 height 18
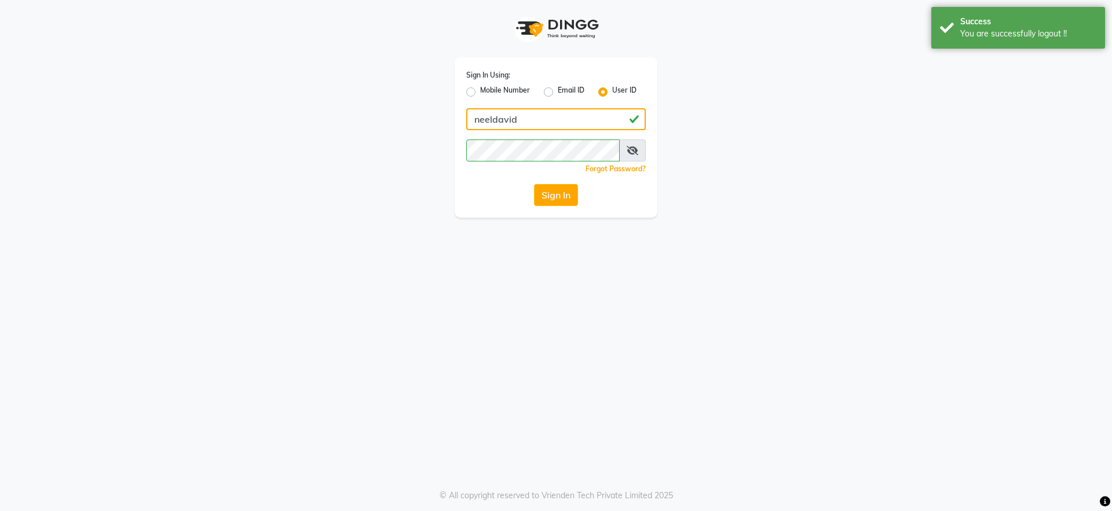
drag, startPoint x: 553, startPoint y: 128, endPoint x: 456, endPoint y: 140, distance: 98.1
click at [456, 140] on div "Sign In Using: Mobile Number Email ID User ID neeldavid Remember me Forgot Pass…" at bounding box center [556, 137] width 203 height 160
type input "n"
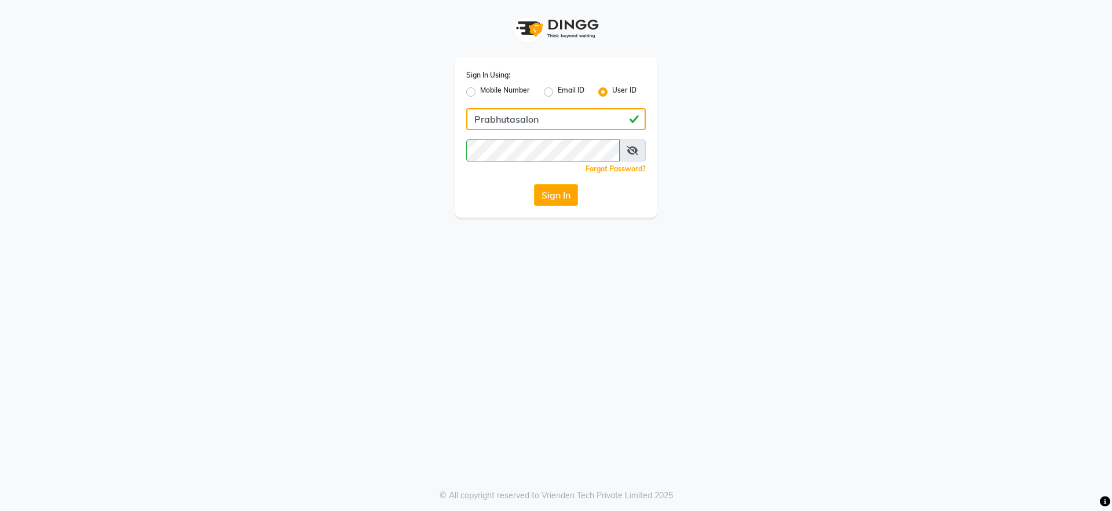
type input "Prabhutasalon"
click at [534, 184] on button "Sign In" at bounding box center [556, 195] width 44 height 22
